Goal: Navigation & Orientation: Find specific page/section

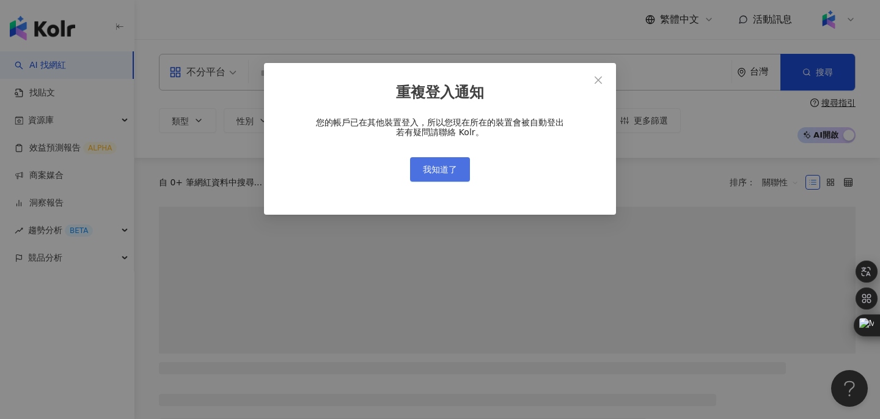
click at [453, 170] on span "我知道了" at bounding box center [440, 169] width 34 height 10
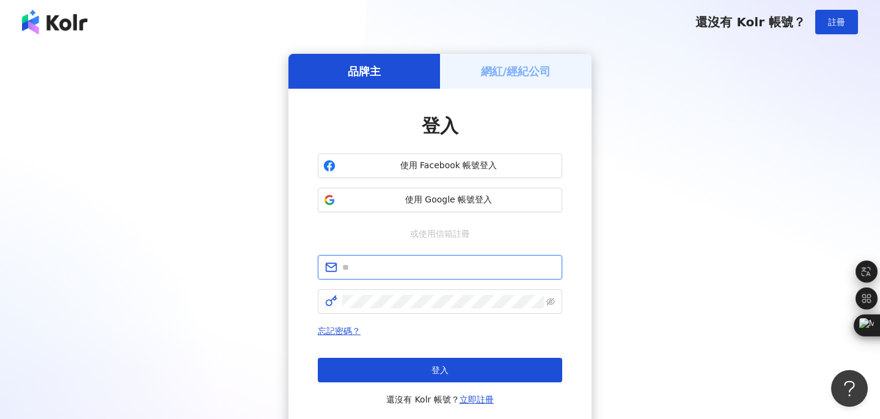
type input "**********"
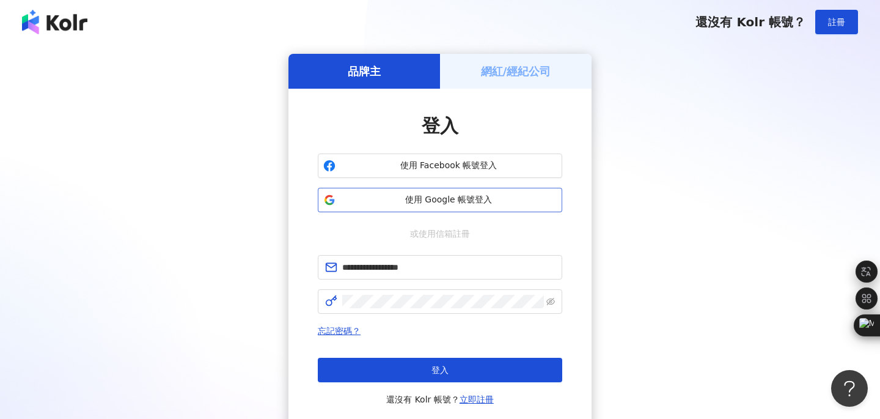
click at [424, 197] on span "使用 Google 帳號登入" at bounding box center [448, 200] width 216 height 12
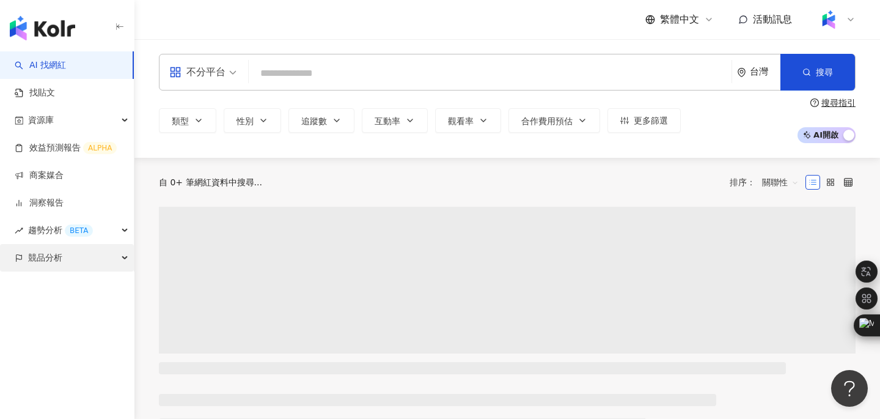
click at [123, 259] on div "競品分析" at bounding box center [67, 257] width 134 height 27
